Goal: Use online tool/utility: Utilize a website feature to perform a specific function

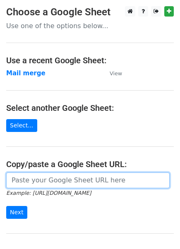
click at [55, 177] on input "url" at bounding box center [88, 181] width 164 height 16
paste input "[URL][DOMAIN_NAME]"
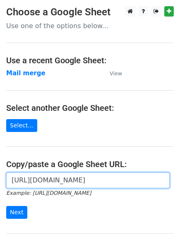
scroll to position [0, 246]
type input "[URL][DOMAIN_NAME]"
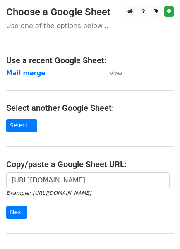
scroll to position [79, 0]
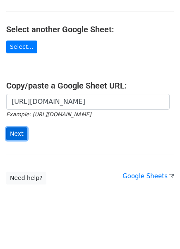
click at [14, 132] on input "Next" at bounding box center [16, 134] width 21 height 13
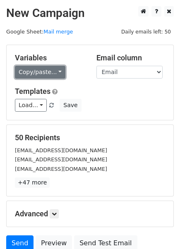
click at [48, 72] on link "Copy/paste..." at bounding box center [40, 72] width 51 height 13
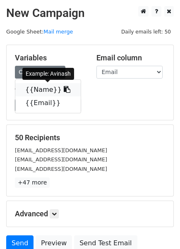
click at [36, 89] on link "{{Name}}" at bounding box center [47, 89] width 65 height 13
